Goal: Task Accomplishment & Management: Use online tool/utility

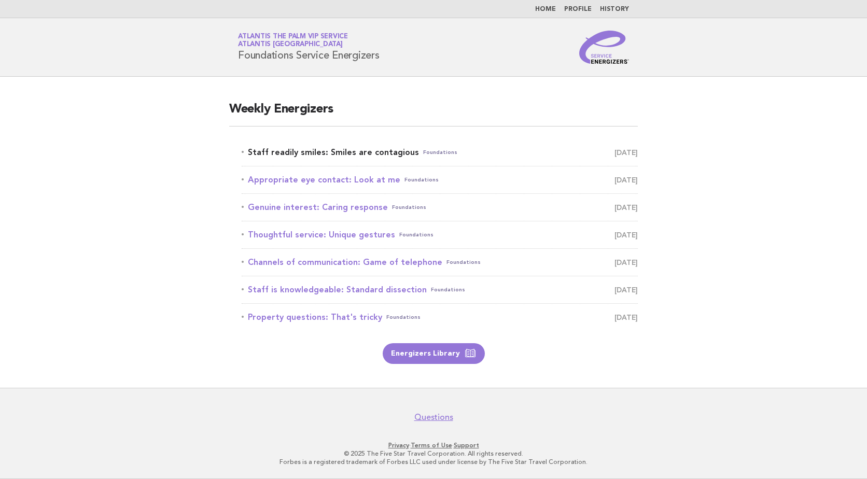
click at [329, 151] on link "Staff readily smiles: Smiles are contagious Foundations August 25" at bounding box center [440, 152] width 396 height 15
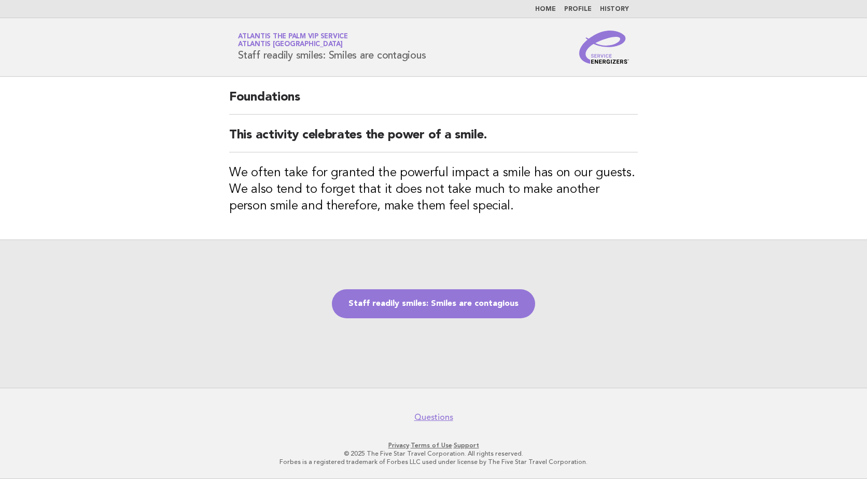
click at [426, 318] on div "Staff readily smiles: Smiles are contagious" at bounding box center [433, 314] width 867 height 148
click at [427, 304] on link "Staff readily smiles: Smiles are contagious" at bounding box center [433, 303] width 203 height 29
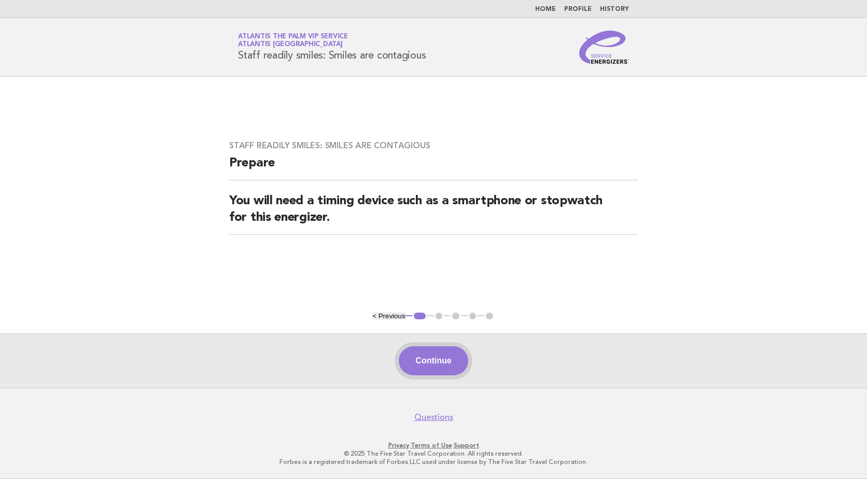
click at [452, 351] on button "Continue" at bounding box center [433, 360] width 69 height 29
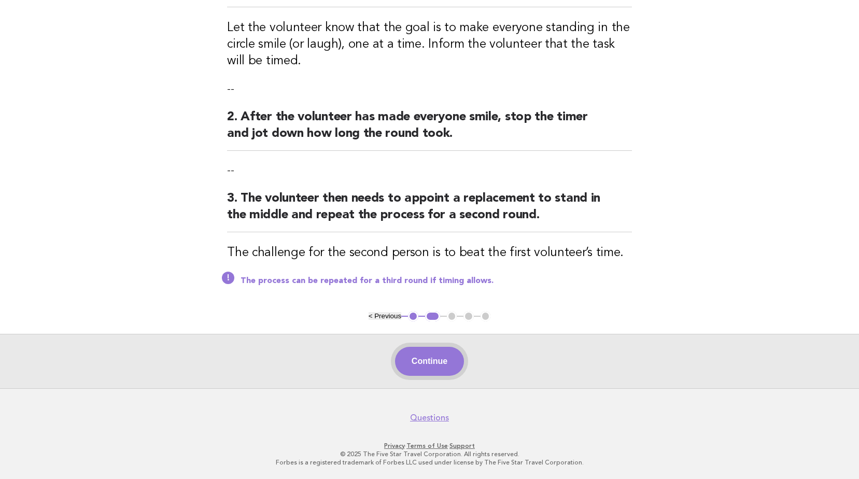
click at [435, 352] on button "Continue" at bounding box center [429, 361] width 69 height 29
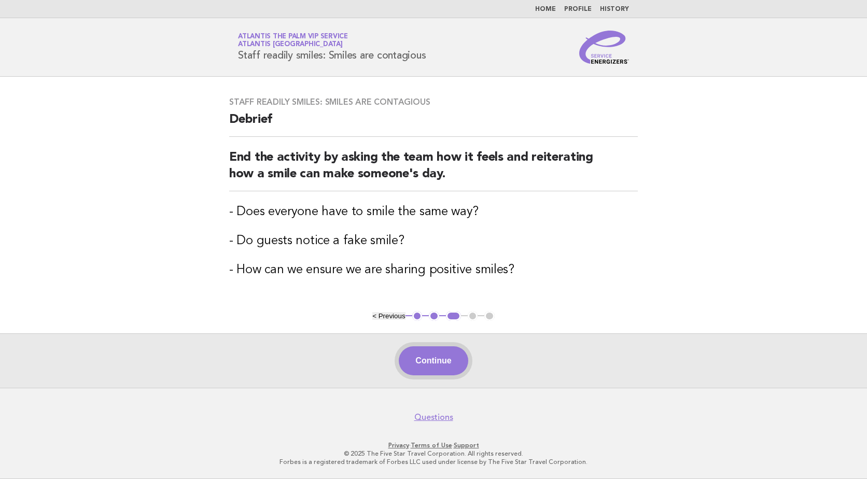
click at [452, 359] on button "Continue" at bounding box center [433, 360] width 69 height 29
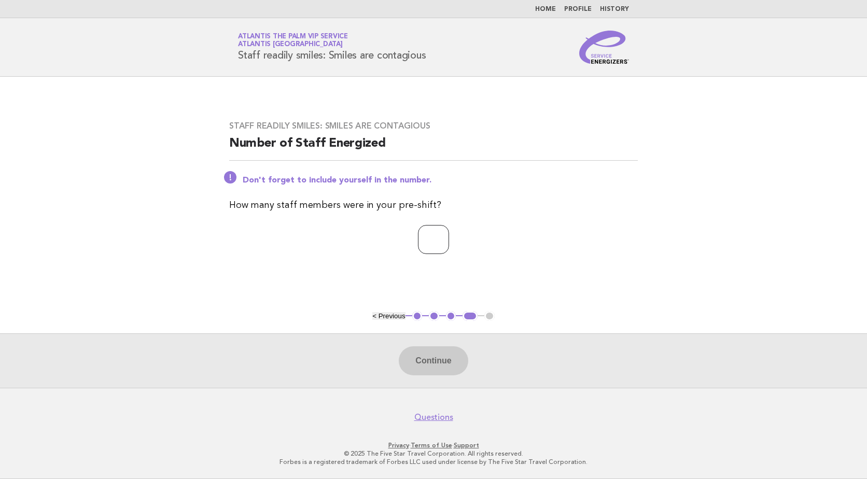
click at [419, 244] on input "number" at bounding box center [433, 239] width 31 height 29
type input "*"
drag, startPoint x: 434, startPoint y: 345, endPoint x: 435, endPoint y: 357, distance: 12.5
click at [435, 357] on div "Continue" at bounding box center [433, 360] width 867 height 54
click at [435, 357] on button "Continue" at bounding box center [433, 360] width 69 height 29
